Goal: Information Seeking & Learning: Learn about a topic

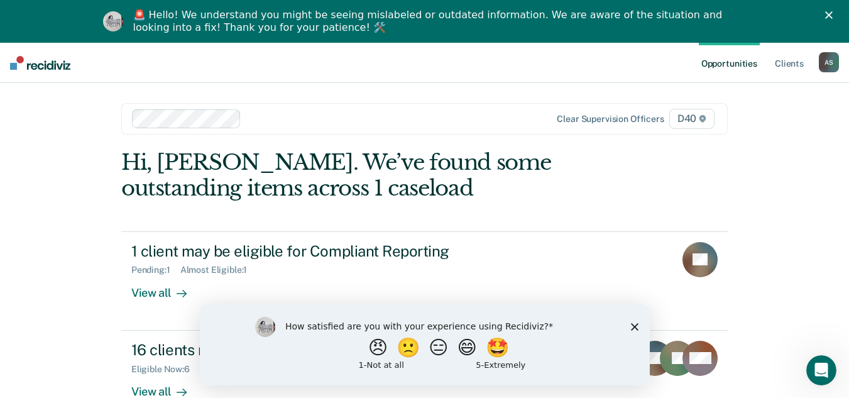
click at [636, 326] on icon "Close survey" at bounding box center [634, 326] width 8 height 8
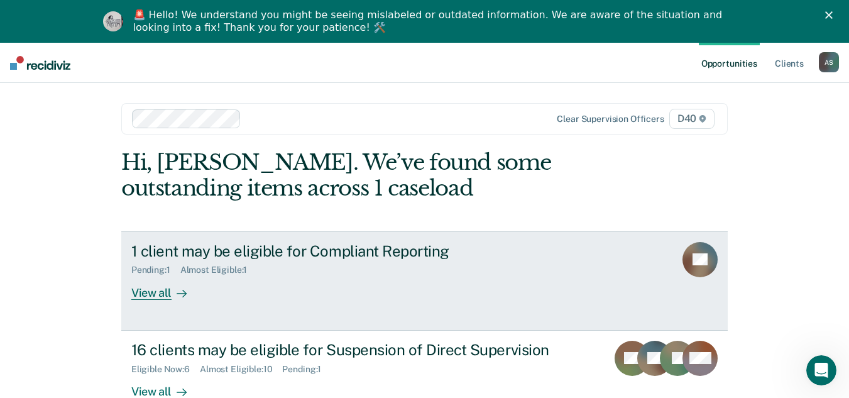
scroll to position [43, 0]
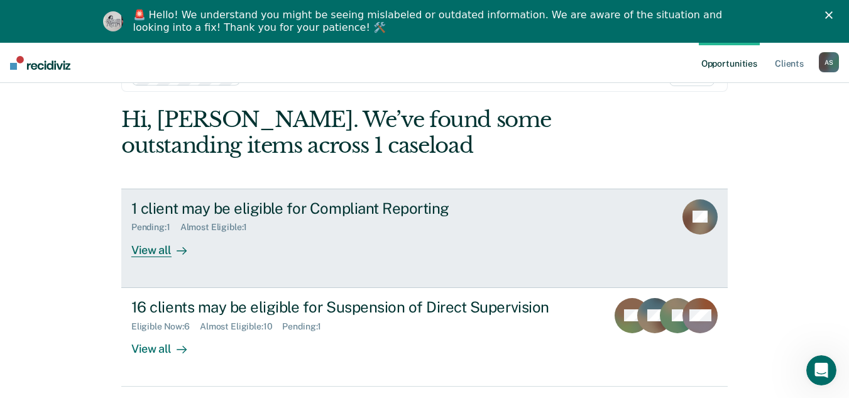
click at [172, 249] on div at bounding box center [179, 250] width 15 height 14
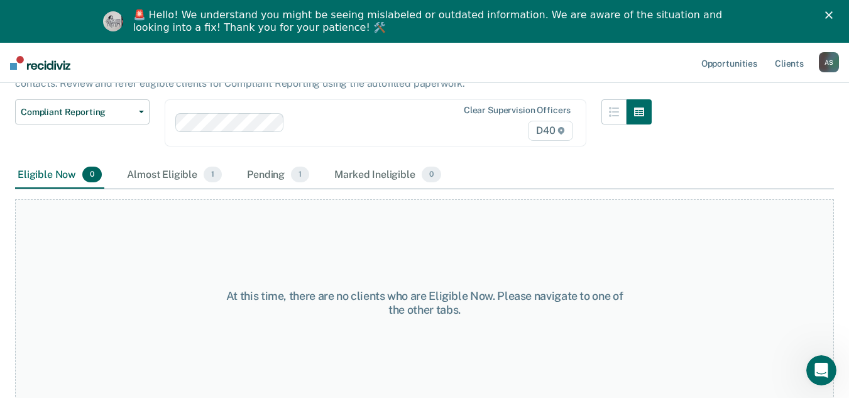
scroll to position [108, 0]
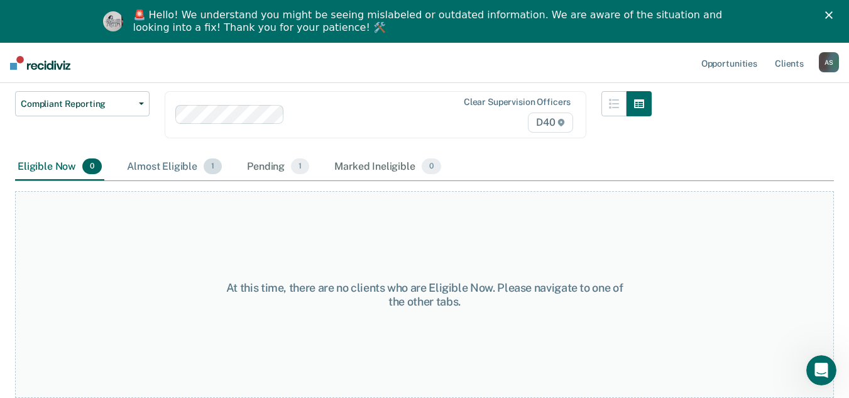
click at [173, 167] on div "Almost Eligible 1" at bounding box center [174, 167] width 100 height 28
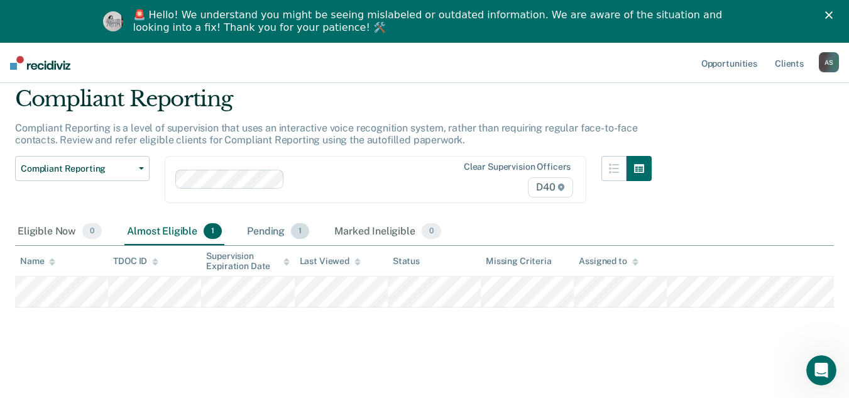
click at [271, 226] on div "Pending 1" at bounding box center [277, 232] width 67 height 28
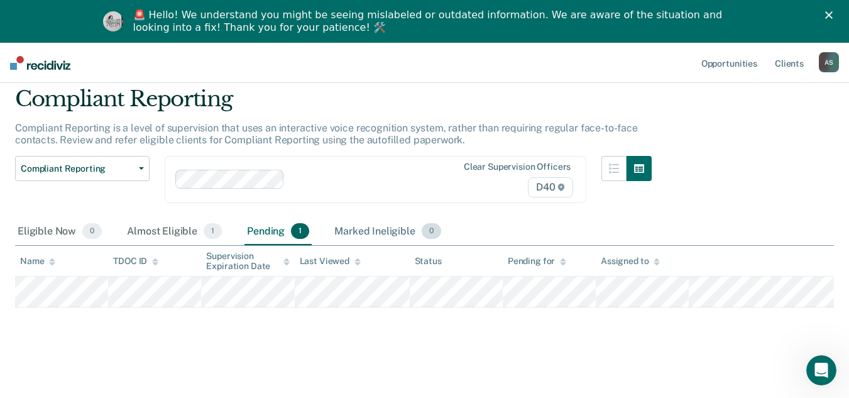
click at [356, 232] on div "Marked Ineligible 0" at bounding box center [388, 232] width 112 height 28
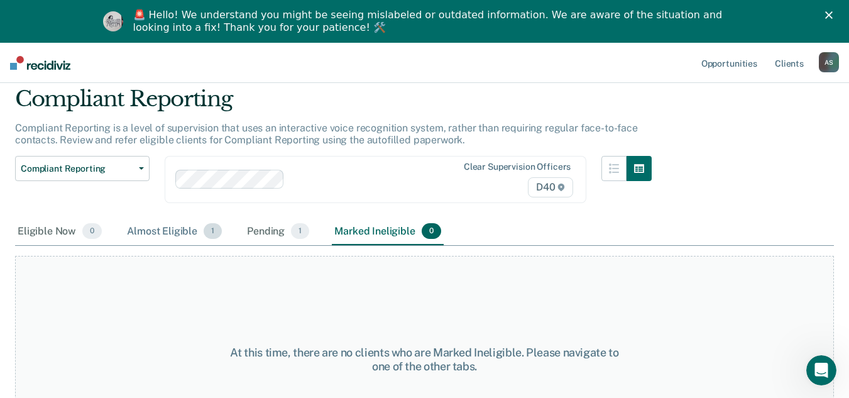
click at [178, 236] on div "Almost Eligible 1" at bounding box center [174, 232] width 100 height 28
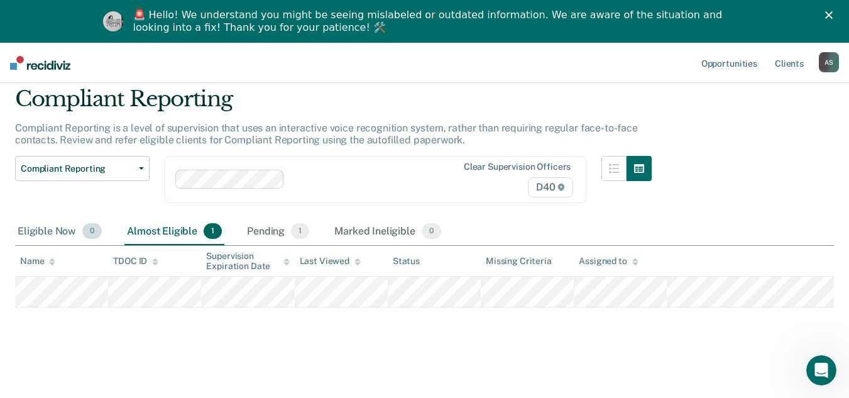
click at [70, 226] on div "Eligible Now 0" at bounding box center [59, 232] width 89 height 28
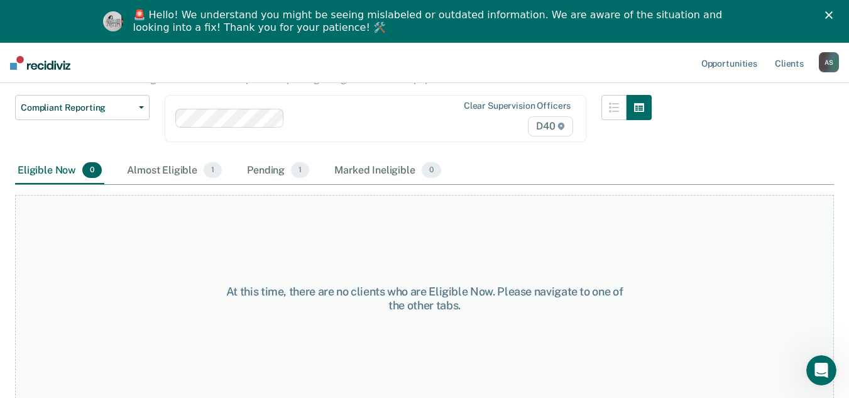
scroll to position [108, 0]
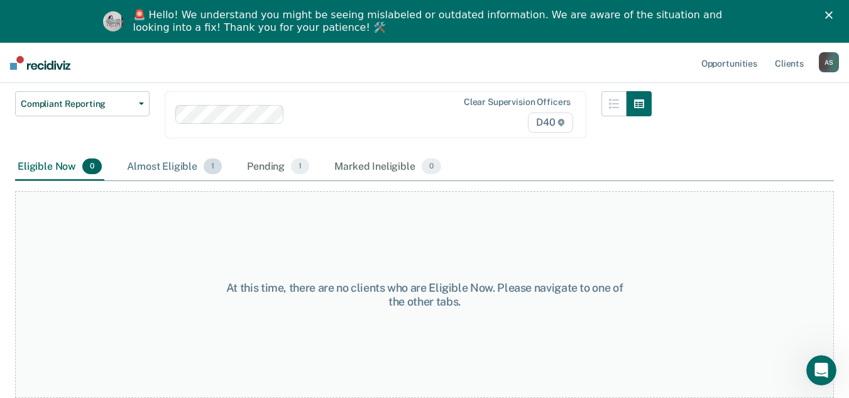
click at [184, 173] on div "Almost Eligible 1" at bounding box center [174, 167] width 100 height 28
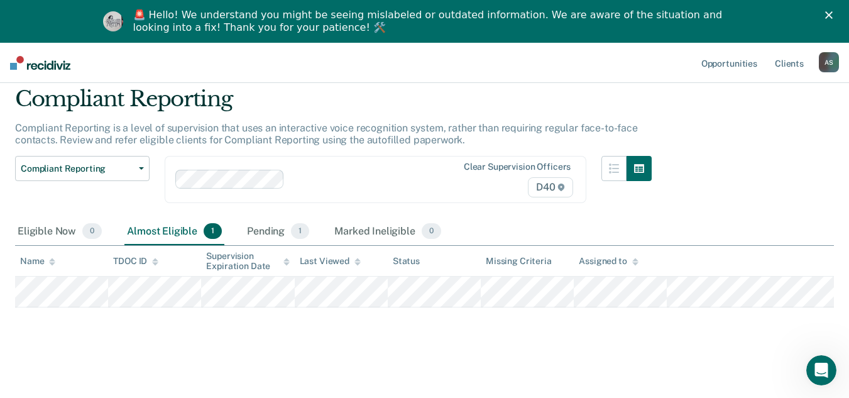
scroll to position [43, 0]
click at [142, 165] on button "Compliant Reporting" at bounding box center [82, 168] width 134 height 25
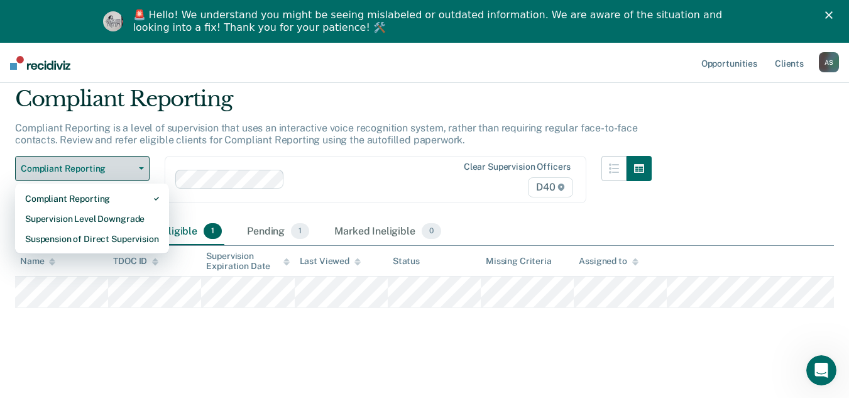
click at [142, 165] on button "Compliant Reporting" at bounding box center [82, 168] width 134 height 25
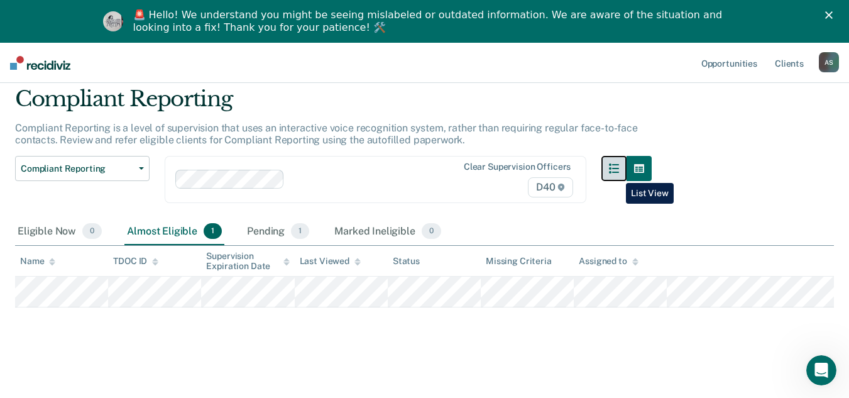
click at [616, 173] on button "button" at bounding box center [613, 168] width 25 height 25
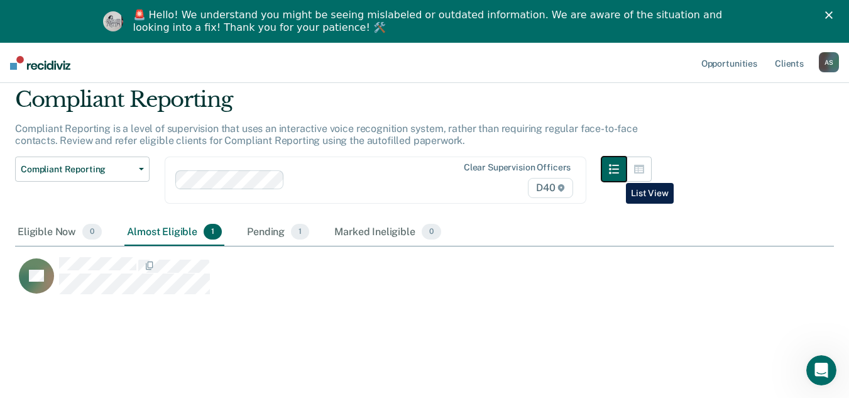
scroll to position [207, 809]
click at [644, 173] on icon "button" at bounding box center [639, 169] width 10 height 9
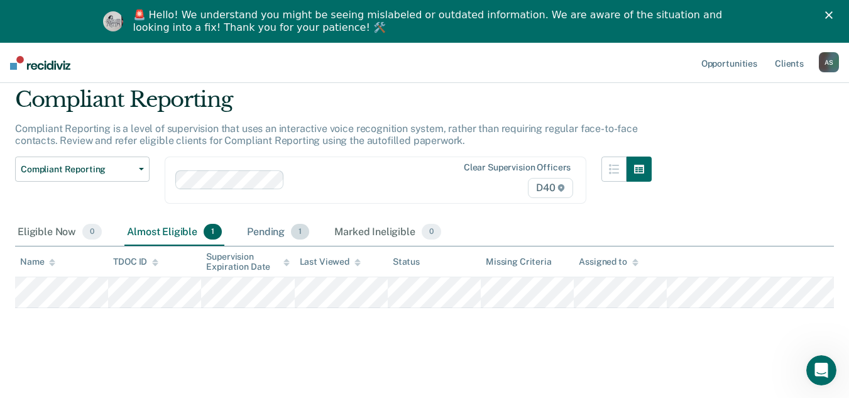
click at [269, 226] on div "Pending 1" at bounding box center [277, 233] width 67 height 28
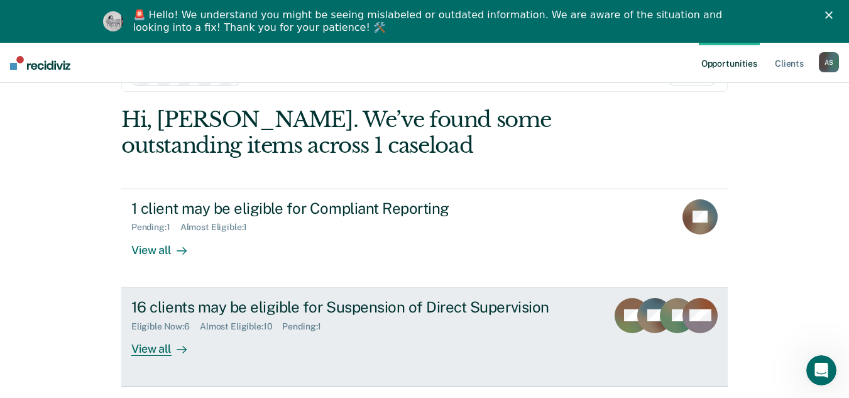
click at [454, 342] on div "16 clients may be eligible for Suspension of Direct Supervision Eligible Now : …" at bounding box center [366, 327] width 471 height 58
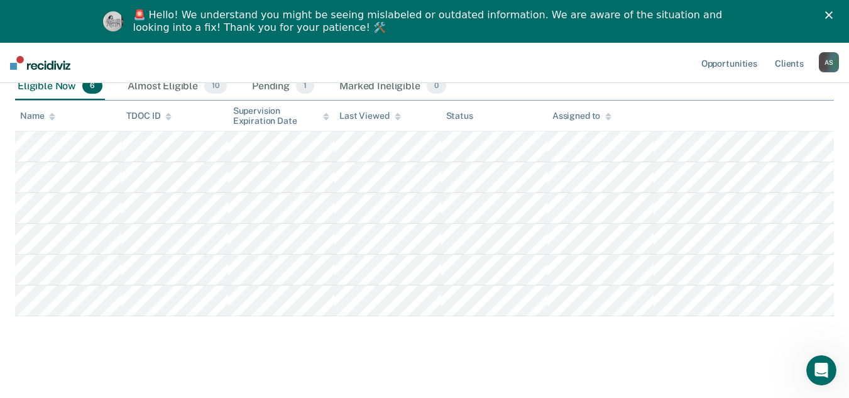
scroll to position [126, 0]
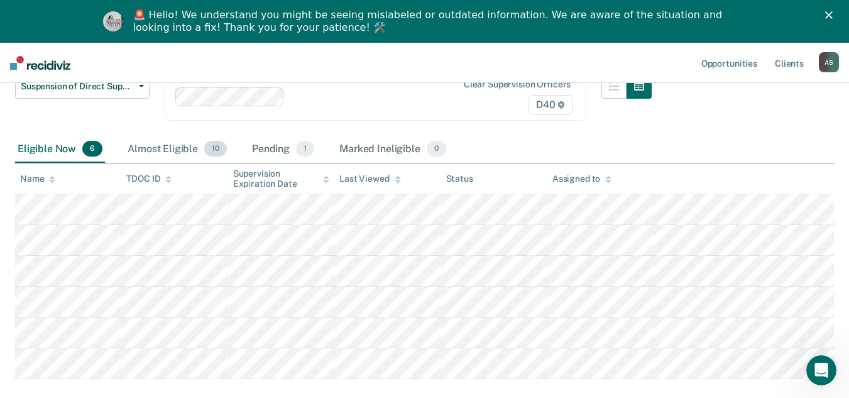
click at [169, 151] on div "Almost Eligible 10" at bounding box center [177, 150] width 104 height 28
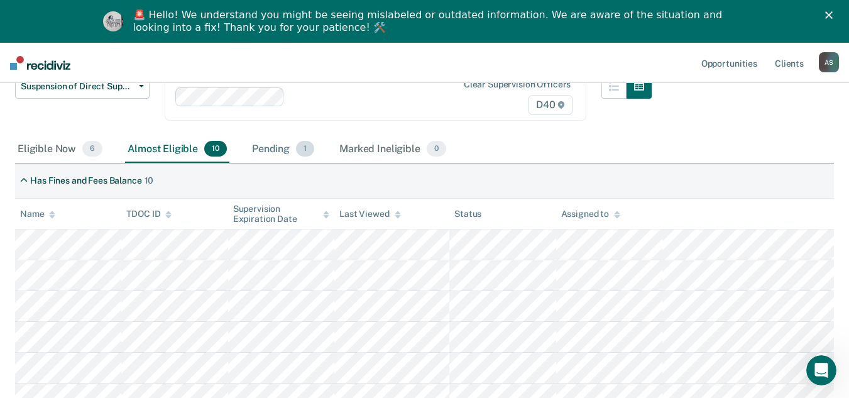
click at [280, 152] on div "Pending 1" at bounding box center [282, 150] width 67 height 28
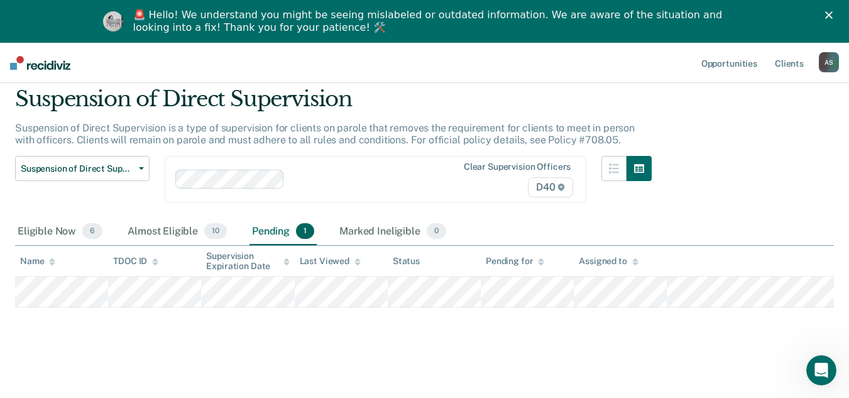
scroll to position [43, 0]
click at [177, 231] on div "Almost Eligible 10" at bounding box center [177, 232] width 104 height 28
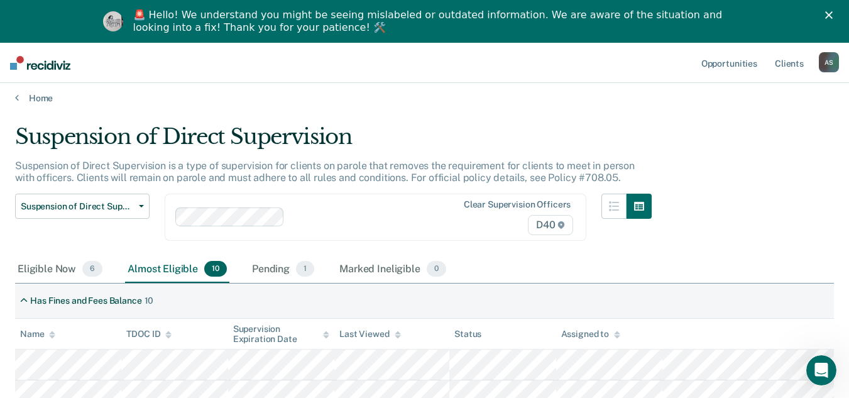
scroll to position [0, 0]
